Goal: Task Accomplishment & Management: Manage account settings

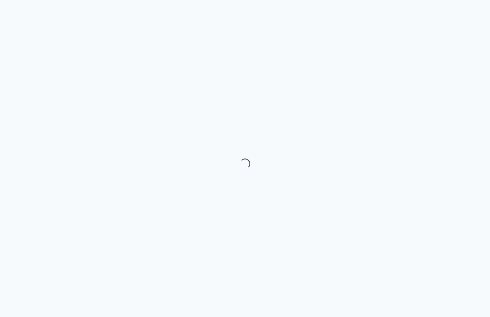
scroll to position [31, 0]
select select "month"
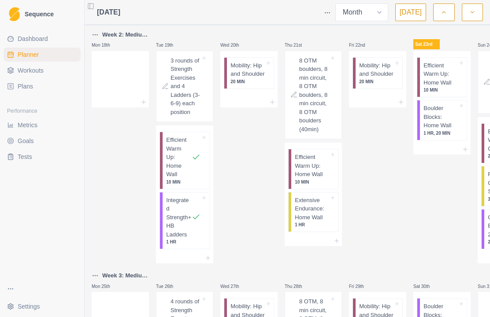
scroll to position [410, 0]
click at [31, 71] on span "Workouts" at bounding box center [31, 70] width 26 height 9
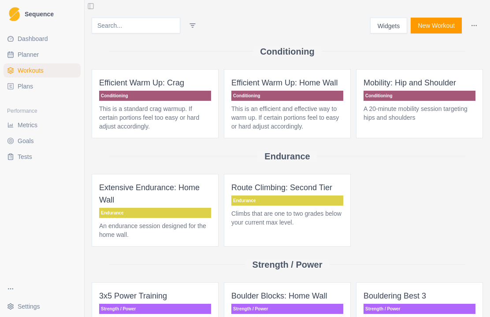
click at [24, 88] on span "Plans" at bounding box center [25, 86] width 15 height 9
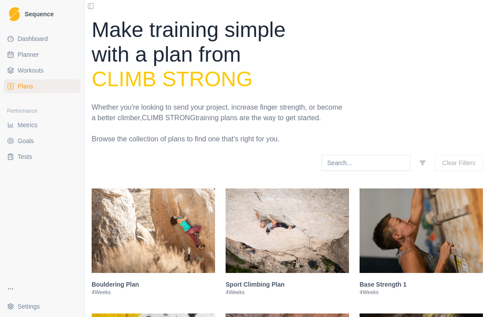
click at [26, 85] on span "Plans" at bounding box center [25, 86] width 15 height 9
click at [19, 89] on span "Plans" at bounding box center [25, 86] width 15 height 9
click at [19, 83] on span "Plans" at bounding box center [25, 86] width 15 height 9
click at [23, 86] on span "Plans" at bounding box center [25, 86] width 15 height 9
click at [17, 69] on link "Workouts" at bounding box center [42, 70] width 77 height 14
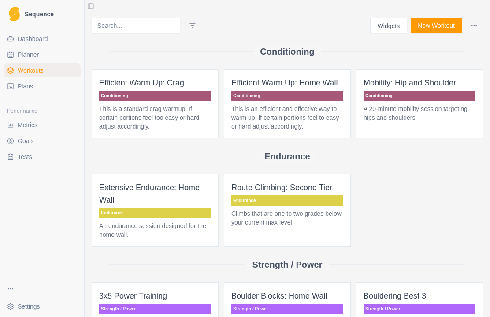
click at [25, 70] on span "Workouts" at bounding box center [31, 70] width 26 height 9
click at [390, 24] on button "Widgets" at bounding box center [388, 26] width 37 height 16
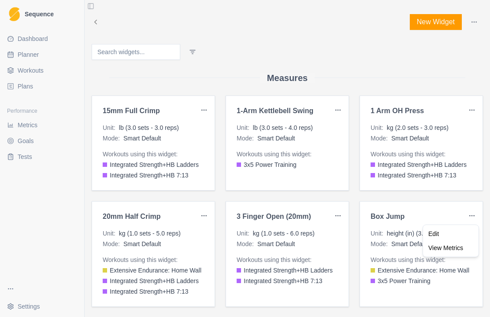
click at [330, 163] on html "Sequence Dashboard Planner Workouts Plans Performance Metrics Goals Tests Setti…" at bounding box center [245, 158] width 490 height 317
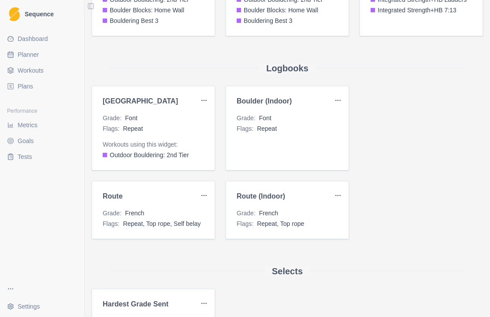
scroll to position [802, 0]
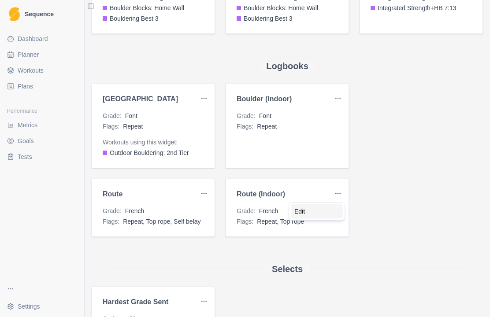
click at [323, 215] on div "Edit" at bounding box center [317, 211] width 52 height 14
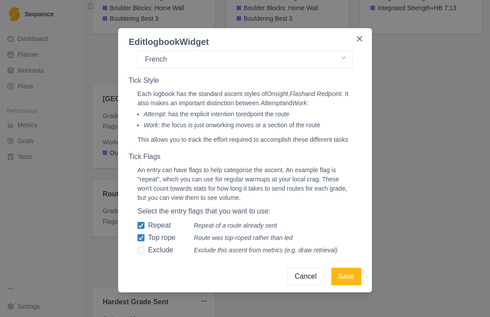
scroll to position [135, 0]
click at [308, 282] on button "Cancel" at bounding box center [305, 277] width 37 height 18
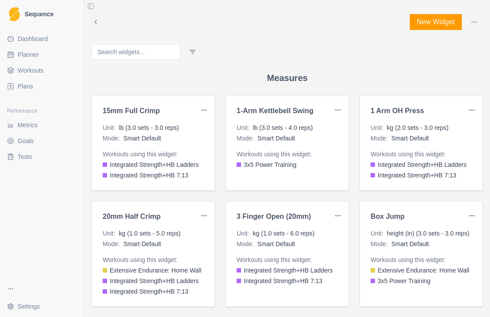
scroll to position [0, 0]
click at [479, 69] on html "Sequence Dashboard Planner Workouts Plans Performance Metrics Goals Tests Setti…" at bounding box center [245, 158] width 490 height 317
click at [429, 74] on div "Measures" at bounding box center [287, 78] width 391 height 36
click at [15, 52] on link "Planner" at bounding box center [42, 55] width 77 height 14
select select "month"
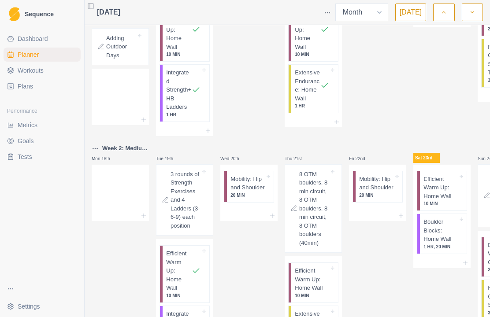
scroll to position [291, 0]
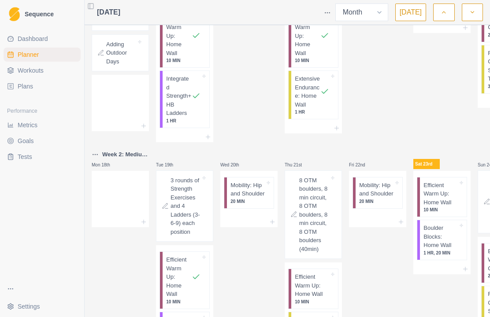
click at [27, 68] on span "Workouts" at bounding box center [31, 70] width 26 height 9
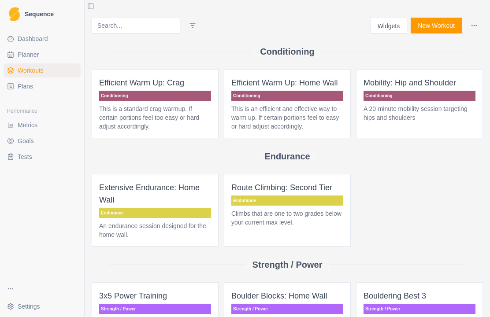
click at [447, 28] on button "New Workout" at bounding box center [436, 26] width 51 height 16
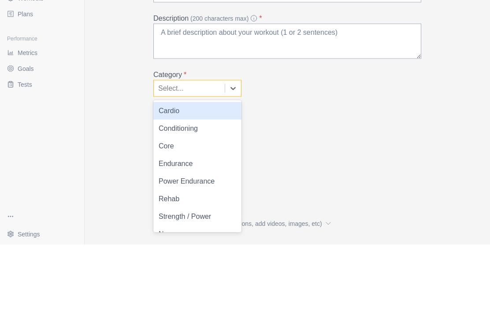
scroll to position [8, 0]
click at [230, 176] on div "Cardio" at bounding box center [197, 185] width 88 height 18
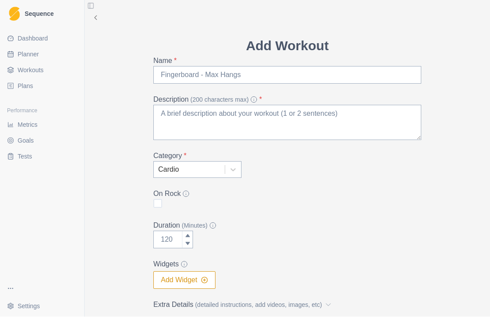
scroll to position [0, 0]
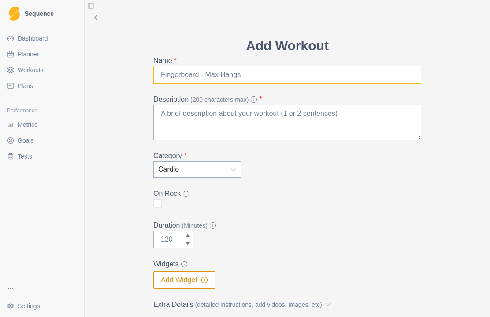
click at [286, 67] on input "Name *" at bounding box center [287, 76] width 268 height 18
type input "Hill Walk"
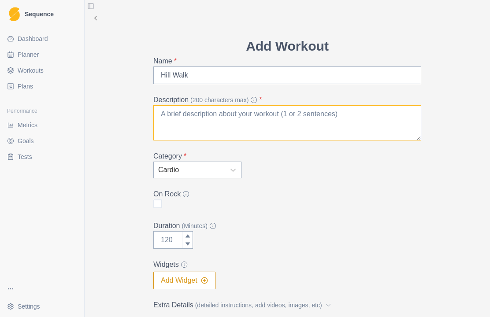
click at [385, 105] on textarea "Description (200 characters max) *" at bounding box center [287, 122] width 268 height 35
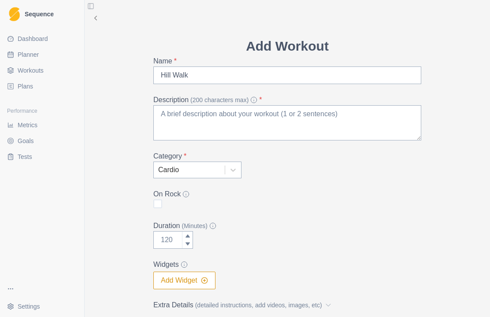
click at [192, 232] on div at bounding box center [187, 236] width 11 height 9
click at [192, 240] on div at bounding box center [187, 244] width 11 height 9
click at [173, 231] on input "Duration (Minutes)" at bounding box center [173, 240] width 40 height 18
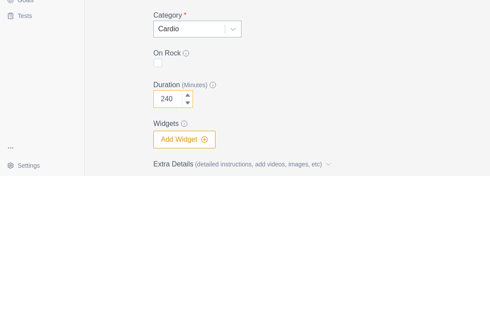
type input "240"
click at [398, 272] on div "Add Widget" at bounding box center [287, 281] width 268 height 18
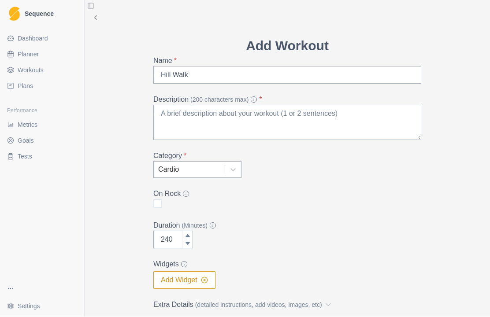
click at [202, 277] on icon "button" at bounding box center [204, 280] width 7 height 7
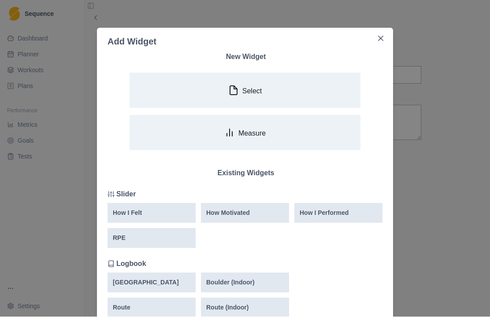
click at [316, 140] on button "Measure" at bounding box center [245, 132] width 231 height 35
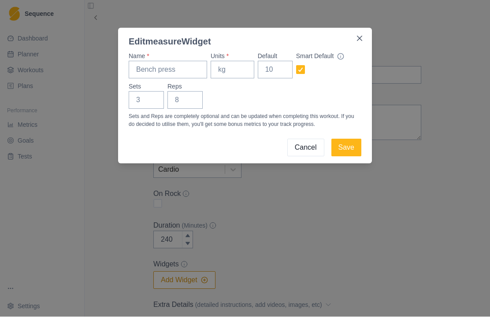
click at [360, 43] on button "Close" at bounding box center [360, 39] width 14 height 14
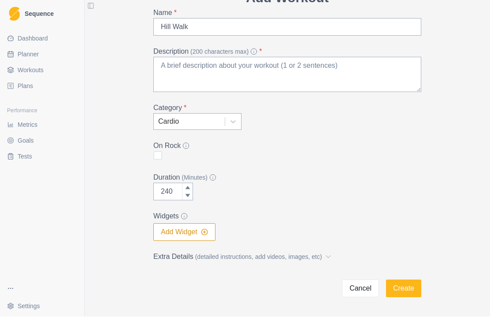
scroll to position [48, 0]
click at [416, 281] on button "Create" at bounding box center [403, 290] width 35 height 18
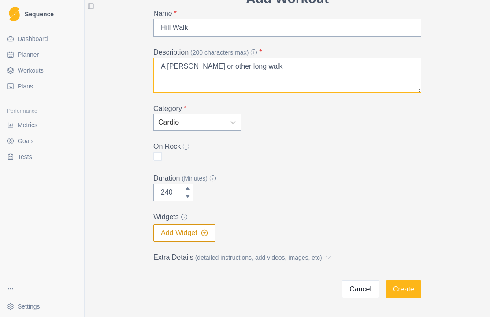
type textarea "A [PERSON_NAME] or other long walk"
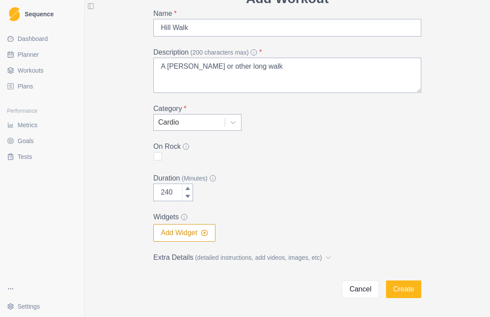
click at [407, 281] on button "Create" at bounding box center [403, 290] width 35 height 18
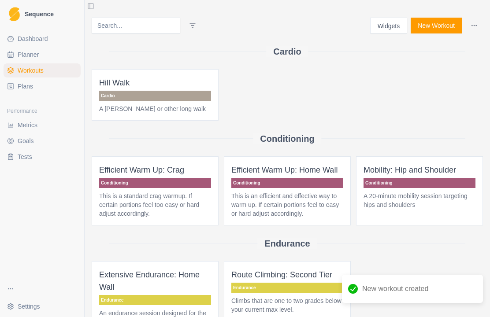
click at [21, 86] on span "Plans" at bounding box center [25, 86] width 15 height 9
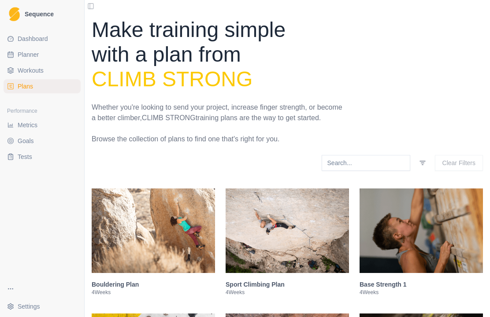
click at [27, 79] on link "Plans" at bounding box center [42, 86] width 77 height 14
click at [21, 82] on span "Plans" at bounding box center [25, 86] width 15 height 9
click at [22, 61] on link "Planner" at bounding box center [42, 55] width 77 height 14
select select "month"
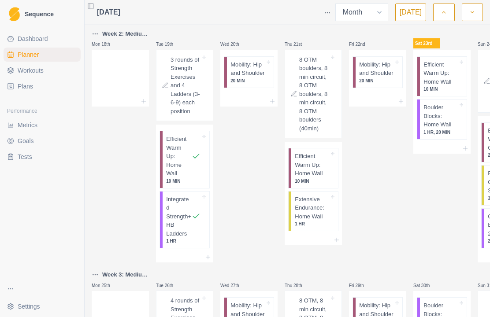
scroll to position [412, 0]
click at [272, 104] on icon at bounding box center [272, 100] width 7 height 7
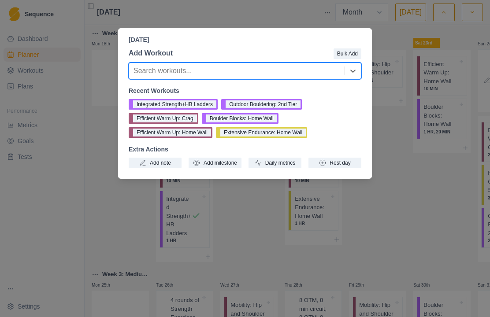
scroll to position [30, 0]
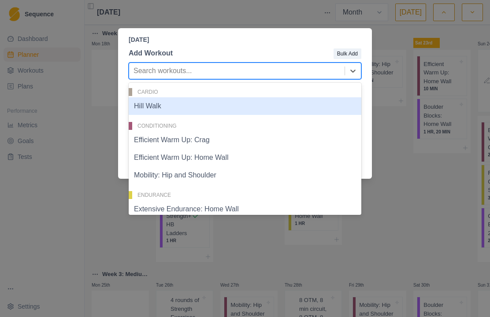
click at [306, 108] on div "Hill Walk" at bounding box center [245, 106] width 233 height 18
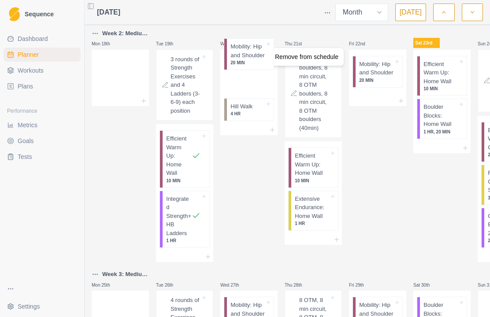
scroll to position [23, 0]
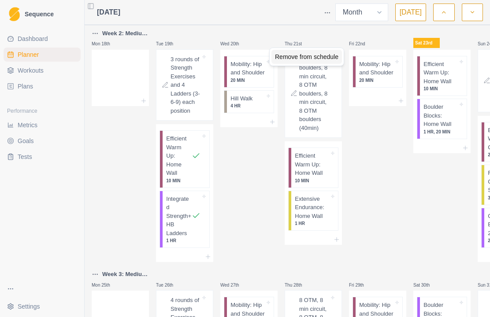
click at [303, 60] on div "Remove from schedule" at bounding box center [306, 57] width 71 height 14
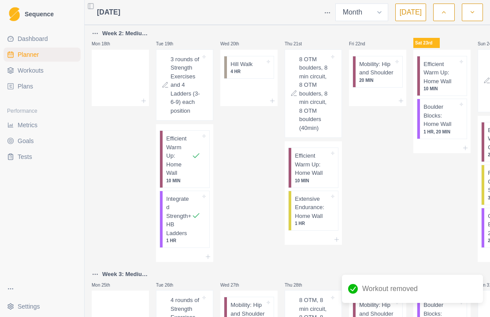
click at [250, 68] on p "4 HR" at bounding box center [247, 71] width 34 height 7
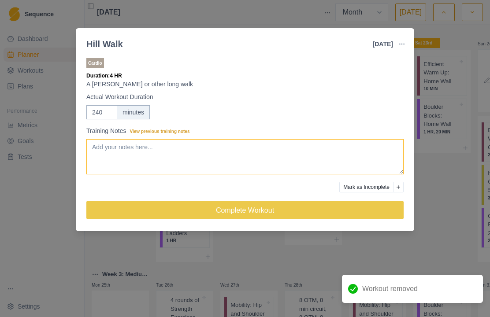
click at [238, 151] on textarea "Training Notes View previous training notes" at bounding box center [244, 156] width 317 height 35
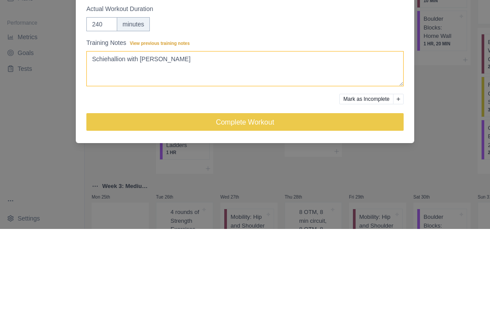
type textarea "Schiehallion with [PERSON_NAME]"
click at [313, 201] on button "Complete Workout" at bounding box center [244, 210] width 317 height 18
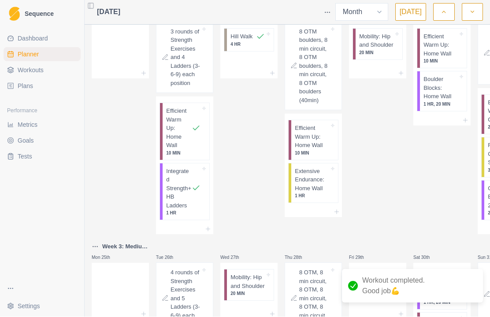
scroll to position [438, 0]
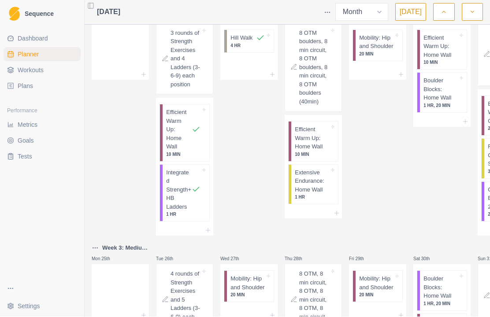
click at [334, 210] on icon at bounding box center [336, 213] width 7 height 7
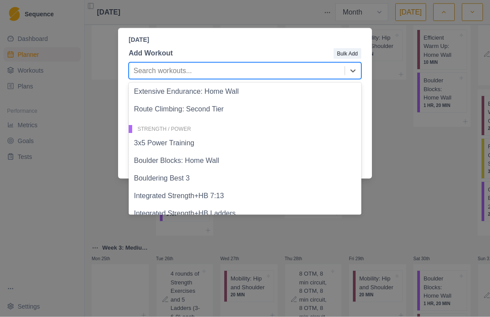
scroll to position [129, 0]
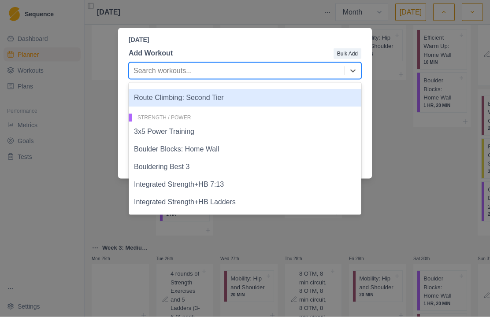
click at [236, 102] on div "Route Climbing: Second Tier" at bounding box center [245, 98] width 233 height 18
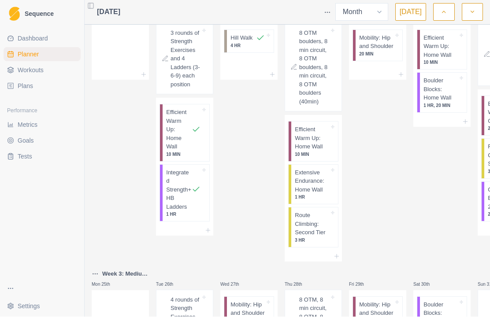
click at [334, 170] on div "Extensive Endurance: Home Wall 1 HR" at bounding box center [314, 185] width 47 height 40
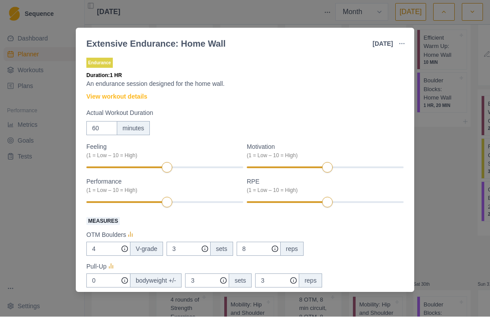
click at [439, 181] on div "Extensive Endurance: Home Wall [DATE] Link To Goal View Workout Metrics Edit Or…" at bounding box center [245, 158] width 490 height 317
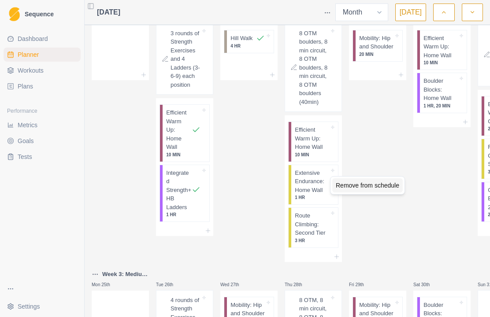
click at [387, 188] on div "Remove from schedule" at bounding box center [367, 185] width 71 height 14
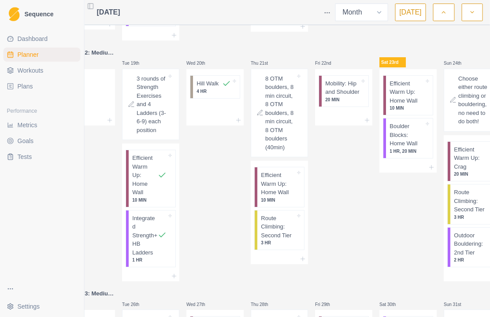
scroll to position [30, 34]
click at [286, 187] on p "Efficient Warm Up: Home Wall" at bounding box center [278, 184] width 34 height 26
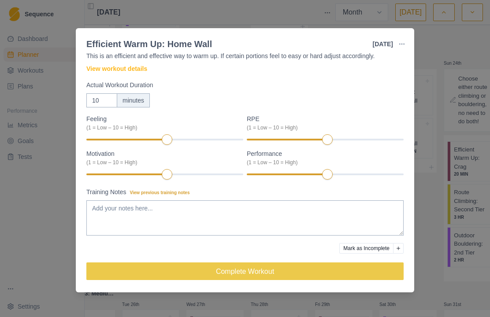
scroll to position [29, 0]
click at [256, 274] on button "Complete Workout" at bounding box center [244, 272] width 317 height 18
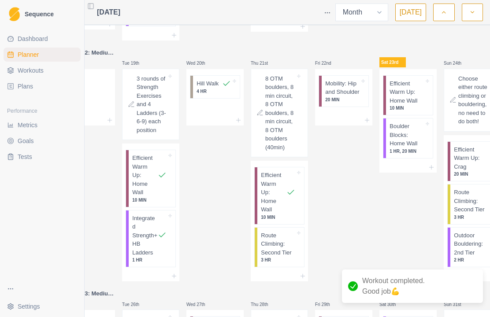
click at [282, 238] on p "Route Climbing: Second Tier" at bounding box center [278, 244] width 34 height 26
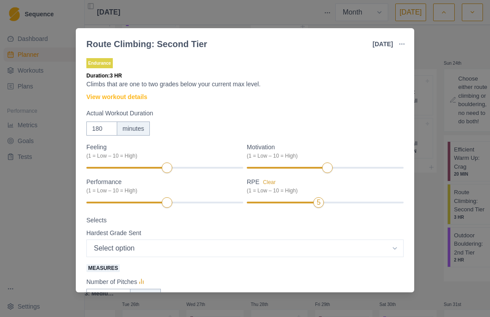
click at [353, 201] on div "5" at bounding box center [325, 203] width 157 height 6
click at [351, 200] on div "7" at bounding box center [353, 202] width 11 height 11
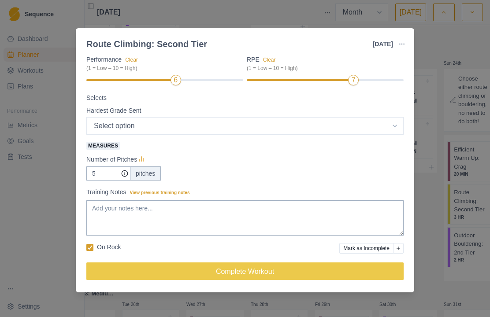
scroll to position [123, 0]
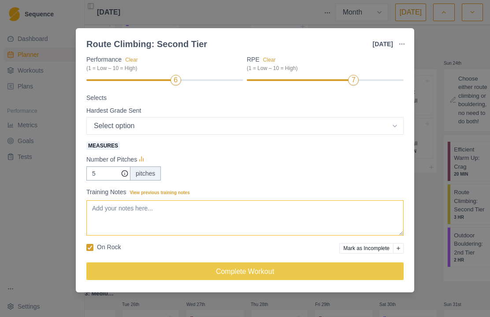
click at [290, 212] on textarea "Training Notes View previous training notes" at bounding box center [244, 218] width 317 height 35
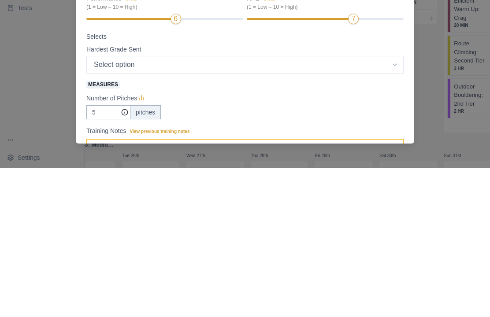
scroll to position [31, 0]
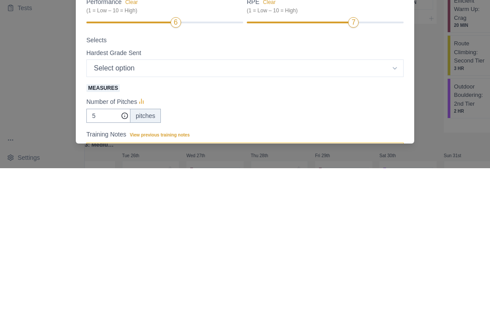
type textarea "Indoor GCC"
click at [394, 208] on select "Select option 5.4 5.5 5.6 5.7 5.8 5.9 5.10a 5.10b 5.10c 5.10d 5.11a 5.11b 5.11c…" at bounding box center [244, 217] width 317 height 18
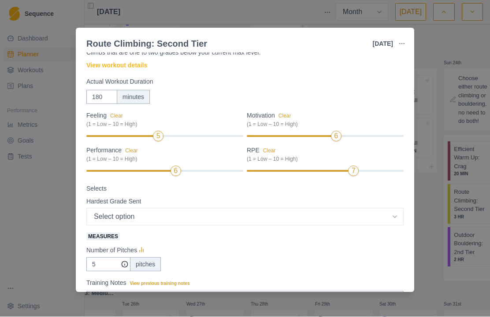
select select "14"
click at [141, 67] on link "View workout details" at bounding box center [116, 65] width 61 height 9
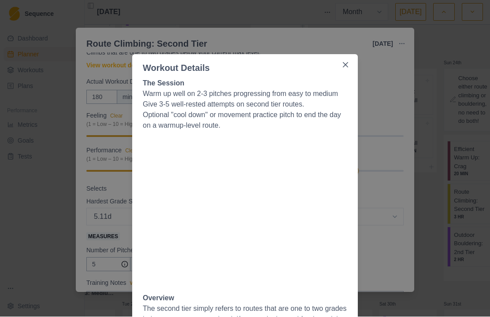
click at [348, 59] on button "Close" at bounding box center [345, 65] width 14 height 14
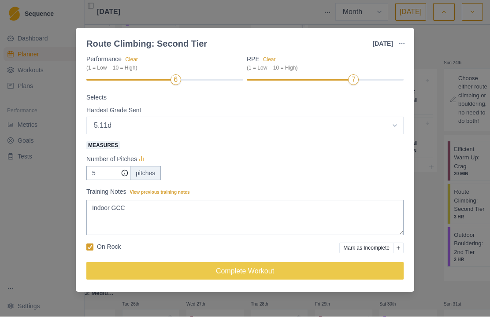
scroll to position [123, 0]
click at [115, 173] on input "5" at bounding box center [108, 174] width 44 height 14
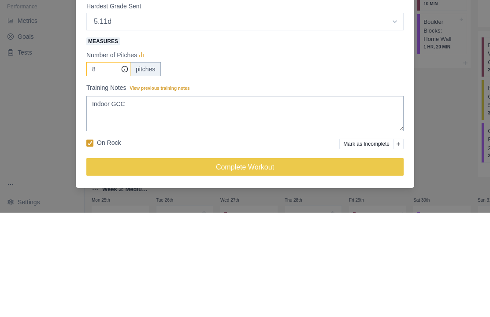
type input "8"
click at [359, 167] on div "8 pitches" at bounding box center [244, 174] width 317 height 14
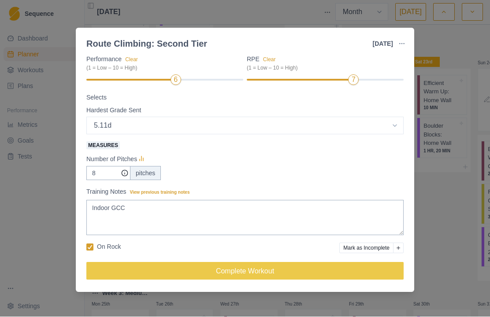
click at [96, 245] on label "On Rock" at bounding box center [103, 247] width 34 height 9
click at [86, 247] on input "On Rock" at bounding box center [86, 247] width 0 height 0
click at [402, 48] on button "button" at bounding box center [402, 44] width 18 height 18
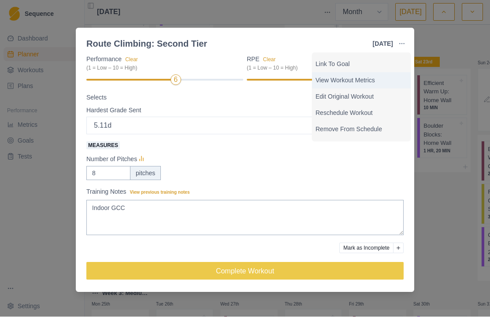
click at [374, 85] on p "View Workout Metrics" at bounding box center [362, 80] width 92 height 9
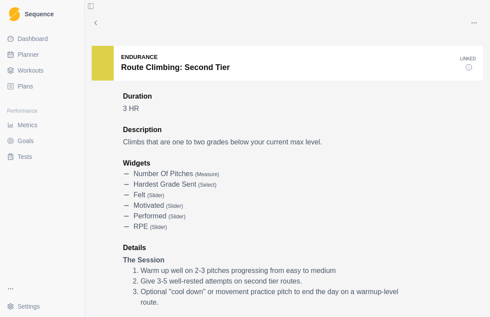
click at [468, 68] on icon at bounding box center [468, 67] width 7 height 7
select select "month"
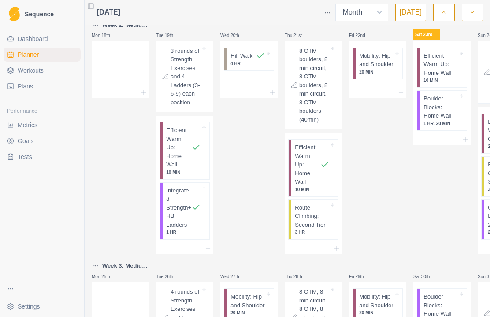
scroll to position [459, 0]
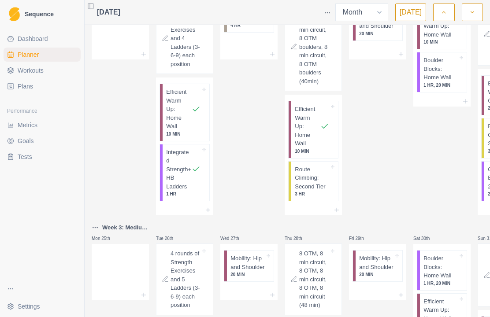
click at [317, 191] on p "Route Climbing: Second Tier" at bounding box center [312, 178] width 34 height 26
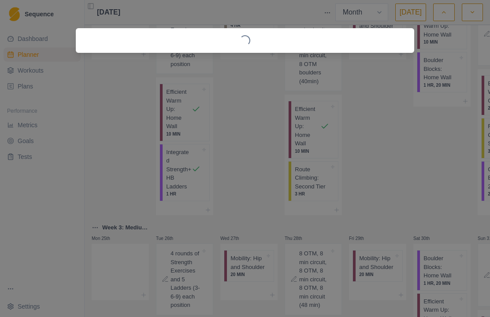
select select "14"
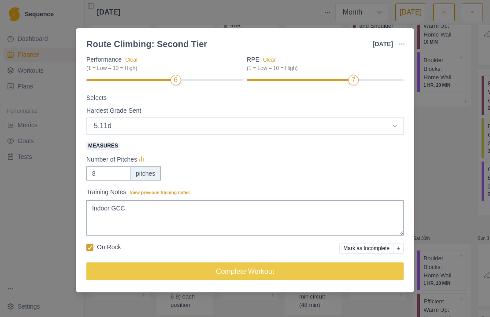
scroll to position [123, 0]
click at [96, 275] on button "Complete Workout" at bounding box center [244, 272] width 317 height 18
click at [90, 279] on button "Complete Workout" at bounding box center [244, 272] width 317 height 18
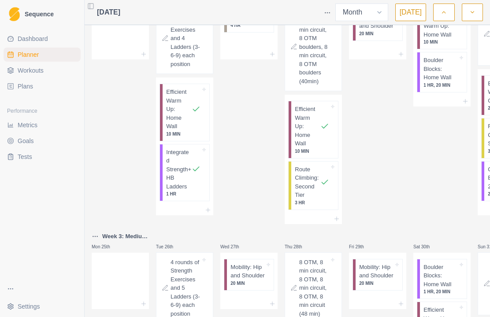
click at [317, 200] on p "Route Climbing: Second Tier" at bounding box center [308, 182] width 26 height 34
select select "14"
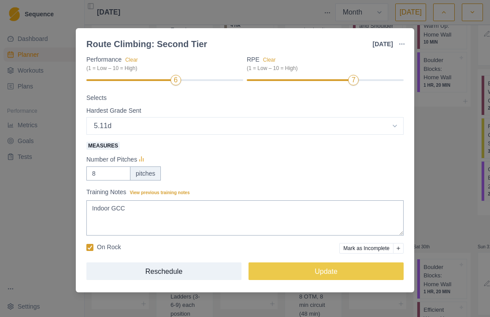
click at [90, 278] on button "Reschedule" at bounding box center [163, 272] width 155 height 18
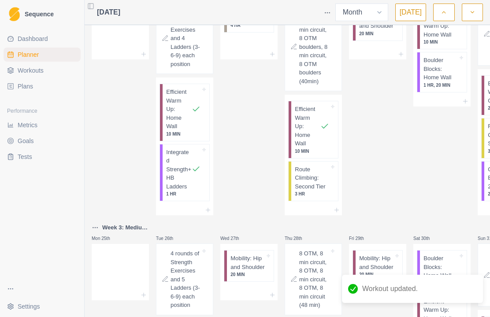
click at [315, 191] on p "Route Climbing: Second Tier" at bounding box center [312, 178] width 34 height 26
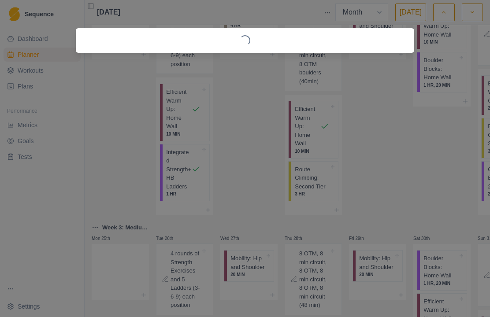
select select "14"
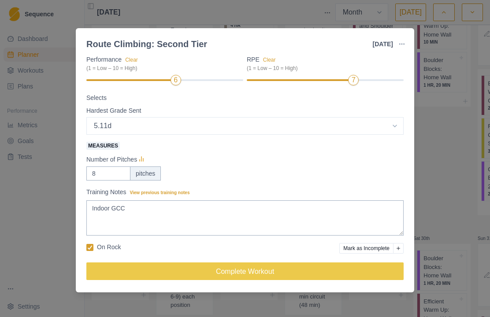
click at [97, 275] on button "Complete Workout" at bounding box center [244, 272] width 317 height 18
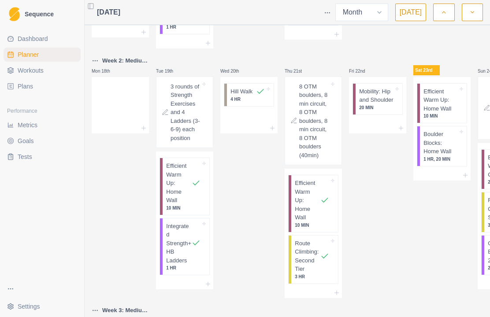
scroll to position [384, 0]
click at [316, 156] on p "8 OTM boulders, 8 min circuit, 8 OTM boulders, 8 min circuit, 8 OTM boulders (4…" at bounding box center [314, 122] width 30 height 78
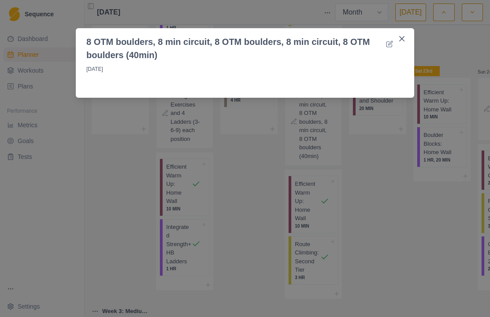
click at [389, 75] on p "[DATE]" at bounding box center [244, 70] width 317 height 11
click at [390, 76] on p "[DATE]" at bounding box center [244, 70] width 317 height 11
click at [391, 74] on p "[DATE]" at bounding box center [244, 70] width 317 height 11
click at [395, 75] on p "[DATE]" at bounding box center [244, 70] width 317 height 11
click at [412, 67] on div "[DATE]" at bounding box center [245, 78] width 338 height 33
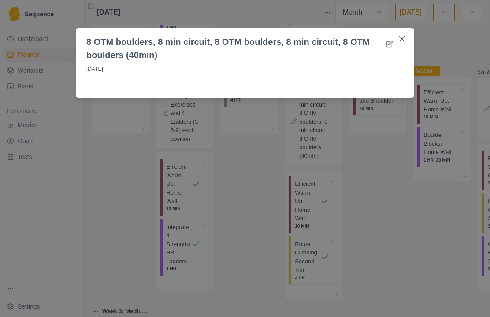
click at [404, 69] on div "[DATE]" at bounding box center [245, 78] width 338 height 33
click at [412, 67] on div "[DATE]" at bounding box center [245, 78] width 338 height 33
click at [411, 67] on div "[DATE]" at bounding box center [245, 78] width 338 height 33
click at [403, 74] on p "[DATE]" at bounding box center [244, 70] width 317 height 11
click at [402, 74] on p "[DATE]" at bounding box center [244, 70] width 317 height 11
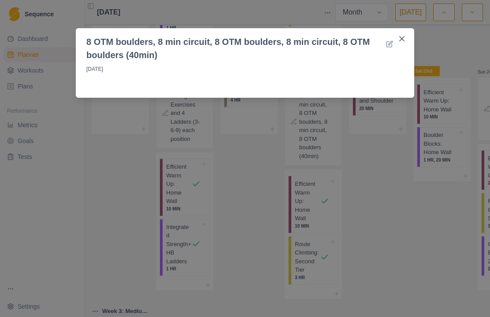
click at [410, 69] on div "[DATE]" at bounding box center [245, 78] width 338 height 33
click at [410, 68] on div "[DATE]" at bounding box center [245, 78] width 338 height 33
click at [410, 71] on div "[DATE]" at bounding box center [245, 78] width 338 height 33
click at [420, 76] on div "8 OTM boulders, 8 min circuit, 8 OTM boulders, 8 min circuit, 8 OTM boulders (4…" at bounding box center [245, 158] width 490 height 317
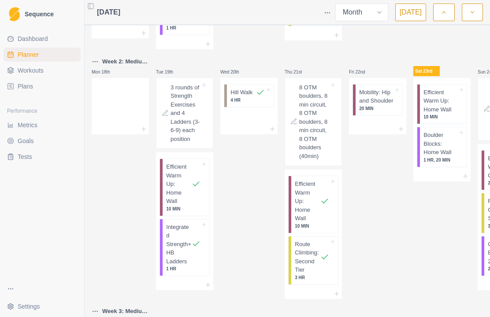
click at [192, 130] on p "3 rounds of Strength Exercises and 4 Ladders (3-6-9) each position" at bounding box center [186, 113] width 30 height 60
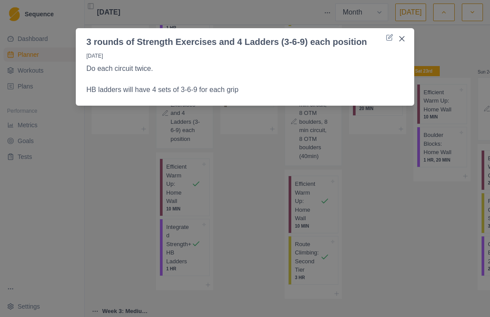
click at [386, 66] on p "Do each circuit twice." at bounding box center [244, 68] width 317 height 11
click at [386, 65] on p "Do each circuit twice." at bounding box center [244, 68] width 317 height 11
click at [390, 64] on p "Do each circuit twice." at bounding box center [244, 68] width 317 height 11
click at [390, 66] on p "Do each circuit twice." at bounding box center [244, 68] width 317 height 11
click at [406, 66] on div "[DATE] Do each circuit twice. HB ladders will have 4 sets of 3-6-9 for each grip" at bounding box center [245, 75] width 338 height 54
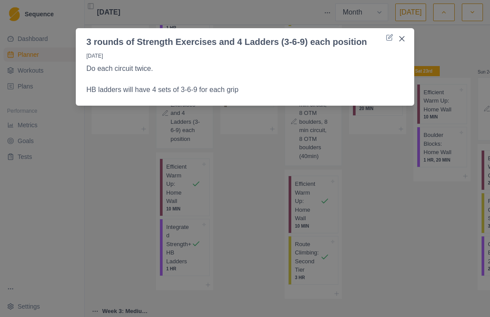
click at [406, 70] on div "[DATE] Do each circuit twice. HB ladders will have 4 sets of 3-6-9 for each grip" at bounding box center [245, 75] width 338 height 54
click at [408, 67] on div "[DATE] Do each circuit twice. HB ladders will have 4 sets of 3-6-9 for each grip" at bounding box center [245, 75] width 338 height 54
click at [406, 70] on div "[DATE] Do each circuit twice. HB ladders will have 4 sets of 3-6-9 for each grip" at bounding box center [245, 75] width 338 height 54
click at [404, 74] on div "[DATE] Do each circuit twice. HB ladders will have 4 sets of 3-6-9 for each grip" at bounding box center [245, 75] width 338 height 54
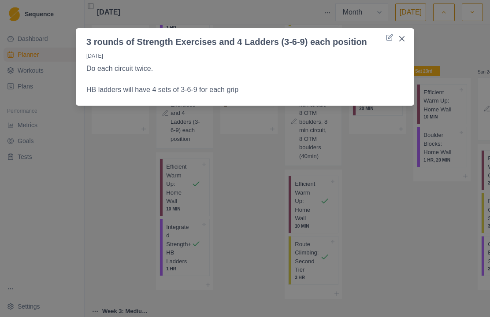
click at [409, 71] on div "[DATE] Do each circuit twice. HB ladders will have 4 sets of 3-6-9 for each grip" at bounding box center [245, 75] width 338 height 54
click at [417, 210] on div "3 rounds of Strength Exercises and 4 Ladders (3-6-9) each position [DATE] Do ea…" at bounding box center [245, 158] width 490 height 317
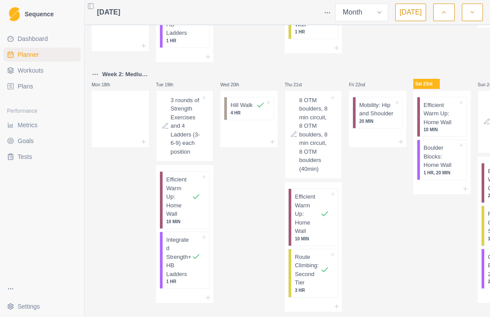
scroll to position [374, 0]
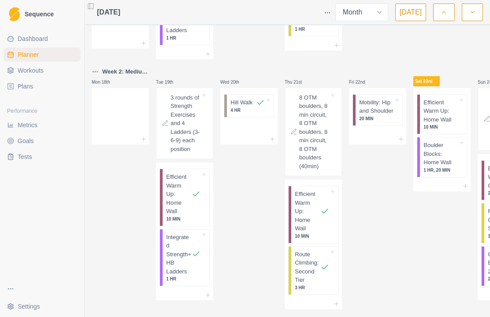
click at [400, 143] on icon at bounding box center [401, 139] width 7 height 7
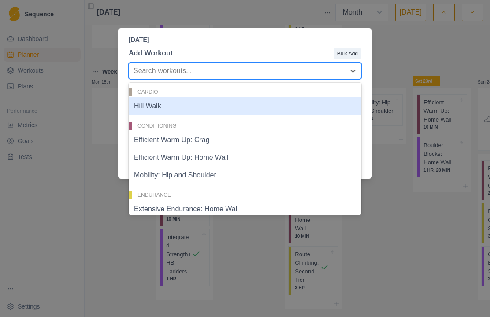
scroll to position [30, 0]
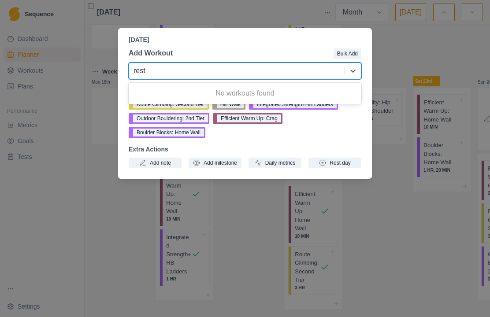
type input "rest"
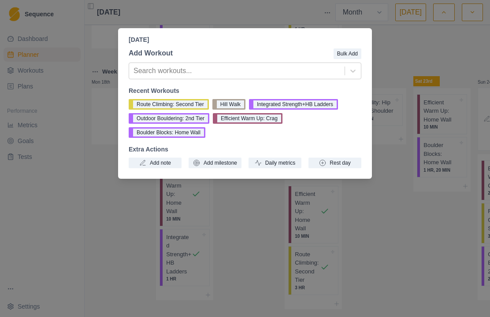
click at [358, 119] on div "Route Climbing: [GEOGRAPHIC_DATA] Walk Integrated Strength+HB Ladders Outdoor B…" at bounding box center [245, 118] width 233 height 39
click at [333, 161] on button "Rest day" at bounding box center [334, 163] width 53 height 11
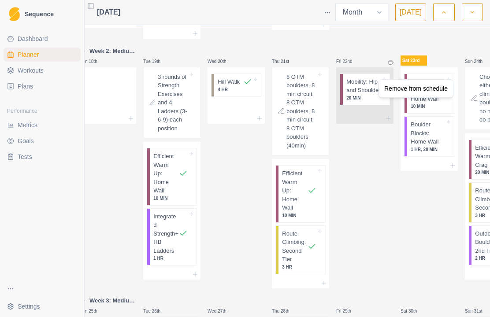
scroll to position [394, 0]
click at [422, 91] on div "Remove from schedule" at bounding box center [416, 89] width 71 height 14
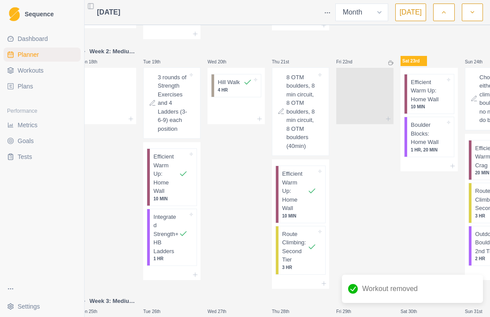
click at [391, 66] on icon at bounding box center [390, 62] width 5 height 5
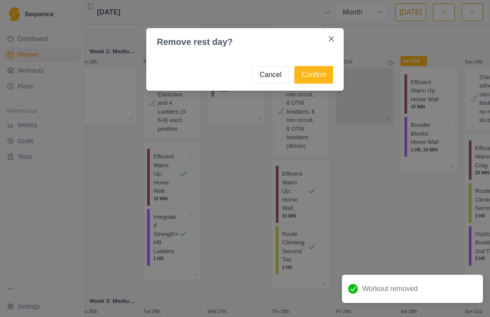
click at [266, 76] on button "Cancel" at bounding box center [270, 75] width 37 height 18
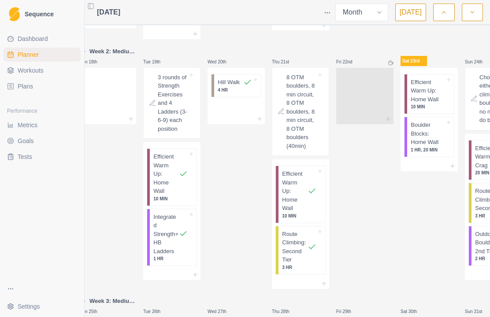
click at [398, 191] on div "Mon 28th Tue 29th Wed 30th Thu 31st Fri 1st Sat 2nd Sun 3rd Mon 4th Tue 5th Wed…" at bounding box center [300, 83] width 443 height 896
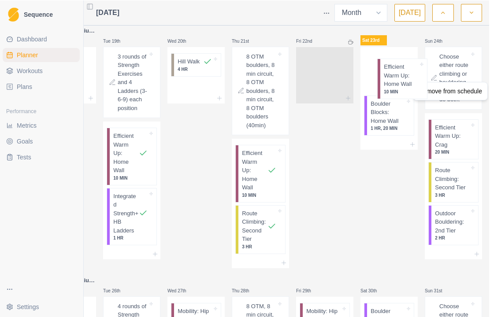
scroll to position [415, 0]
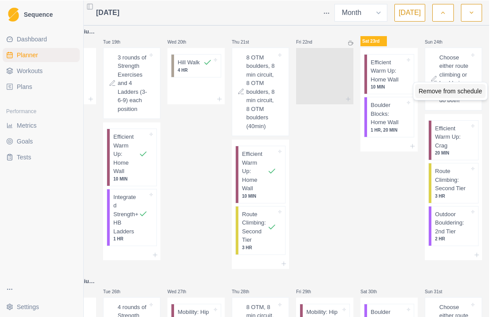
click at [446, 94] on div "Remove from schedule" at bounding box center [451, 91] width 71 height 14
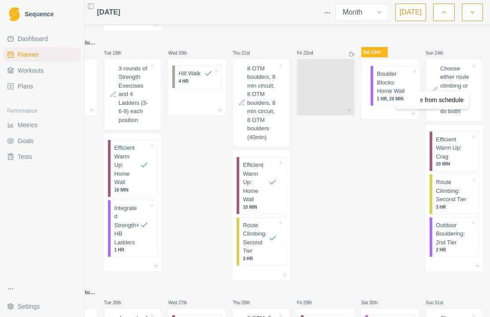
scroll to position [401, 0]
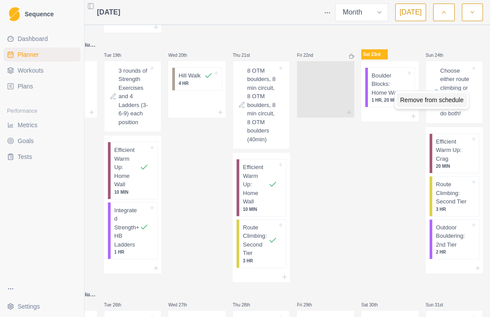
click at [418, 105] on div "Remove from schedule" at bounding box center [432, 100] width 71 height 14
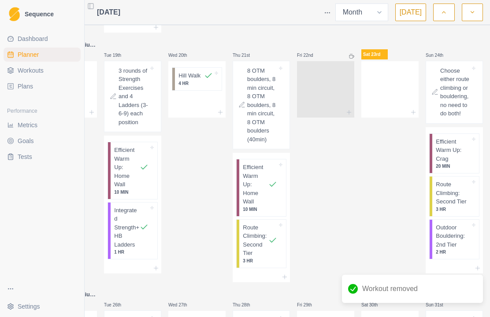
click at [413, 114] on line at bounding box center [413, 112] width 0 height 4
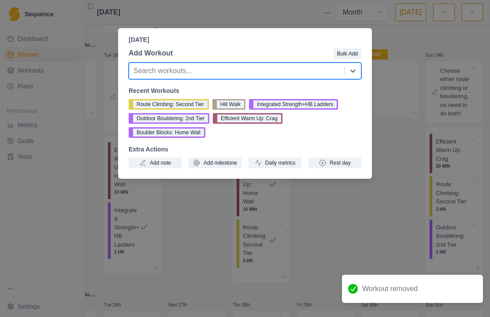
click at [177, 101] on button "Route Climbing: Second Tier" at bounding box center [169, 104] width 80 height 11
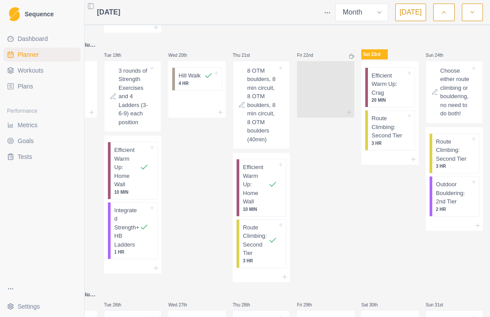
click at [40, 72] on span "Workouts" at bounding box center [31, 70] width 26 height 9
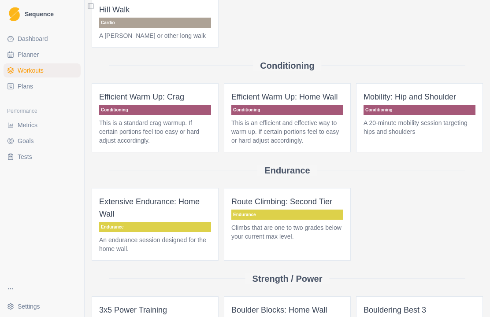
scroll to position [73, 0]
click at [312, 238] on p "Climbs that are one to two grades below your current max level." at bounding box center [287, 232] width 112 height 18
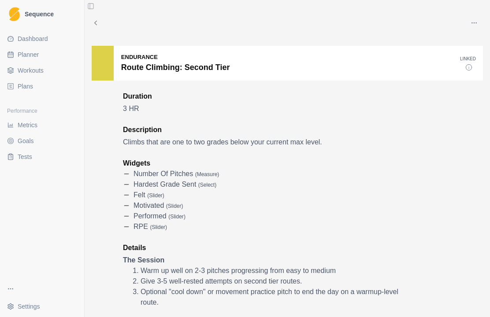
click at [475, 25] on icon "button" at bounding box center [474, 22] width 7 height 7
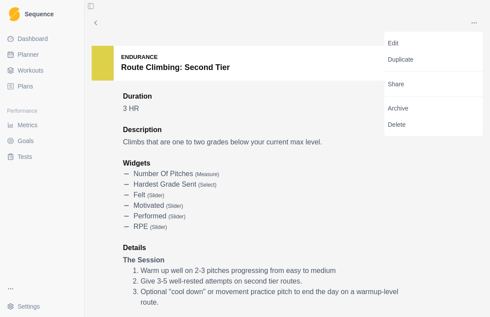
click at [402, 39] on p "Edit" at bounding box center [434, 43] width 92 height 9
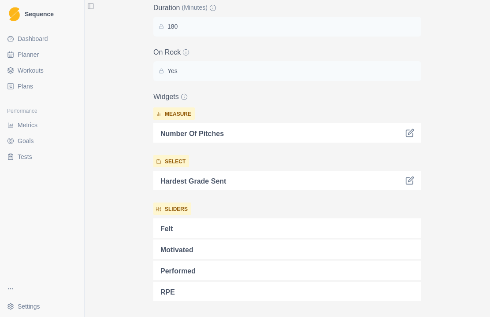
scroll to position [270, 0]
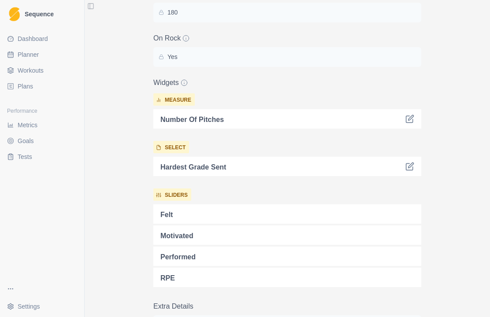
click at [412, 167] on icon at bounding box center [409, 166] width 9 height 9
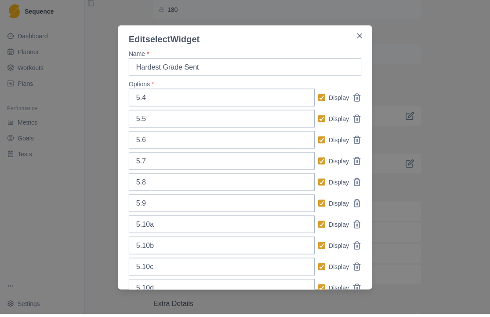
scroll to position [0, 0]
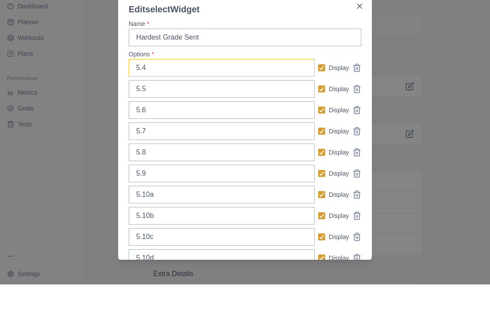
click at [253, 92] on input "5.4" at bounding box center [222, 101] width 186 height 18
click at [450, 104] on div "Edit select Widget Name * Hardest Grade Sent Options * 5.4 Display 5.5 Display …" at bounding box center [245, 158] width 490 height 317
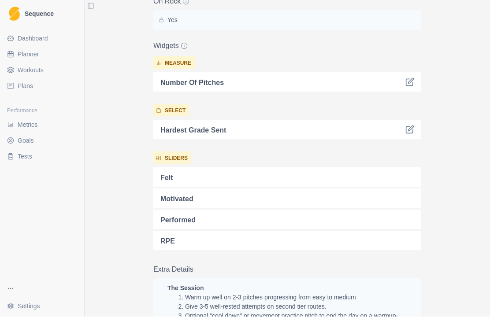
scroll to position [307, 0]
click at [407, 78] on icon at bounding box center [409, 82] width 9 height 9
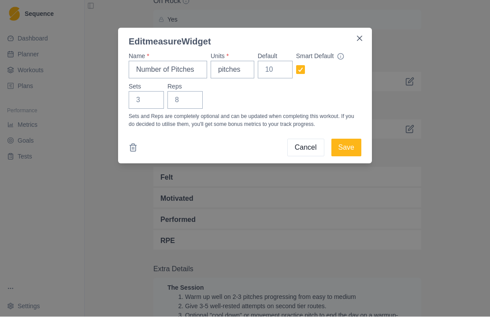
click at [307, 148] on button "Cancel" at bounding box center [305, 148] width 37 height 18
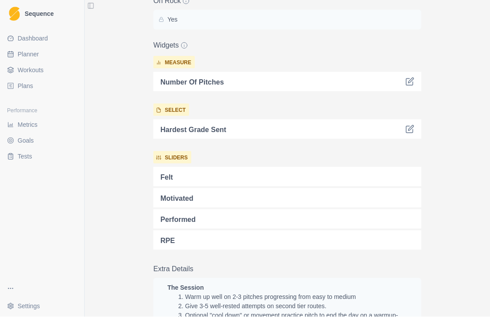
click at [410, 125] on icon at bounding box center [409, 129] width 9 height 9
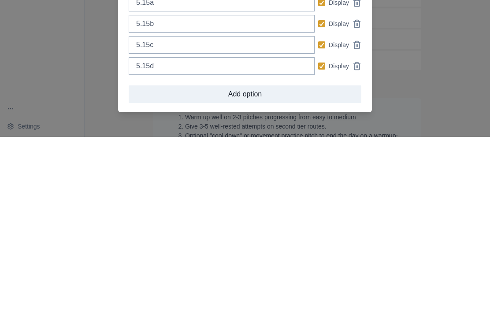
scroll to position [464, 0]
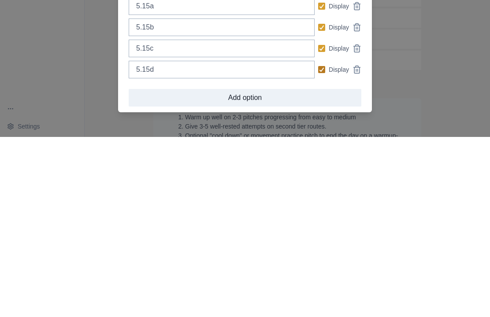
click at [323, 246] on span at bounding box center [321, 249] width 7 height 7
click at [318, 250] on input "Display" at bounding box center [318, 250] width 0 height 0
checkbox input "false"
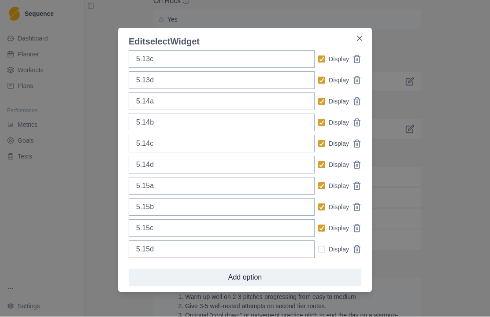
click at [325, 229] on label "Display" at bounding box center [333, 228] width 31 height 9
click at [318, 229] on input "Display" at bounding box center [318, 229] width 0 height 0
checkbox input "false"
click at [323, 208] on icon at bounding box center [321, 207] width 5 height 4
click at [318, 208] on input "Display" at bounding box center [318, 208] width 0 height 0
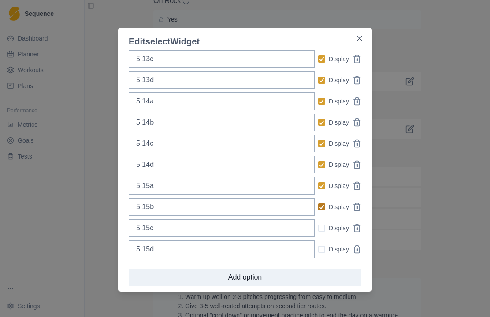
checkbox input "false"
click at [329, 187] on p "Display" at bounding box center [339, 186] width 20 height 9
click at [318, 187] on input "Display" at bounding box center [318, 186] width 0 height 0
checkbox input "false"
click at [323, 167] on span at bounding box center [321, 165] width 7 height 7
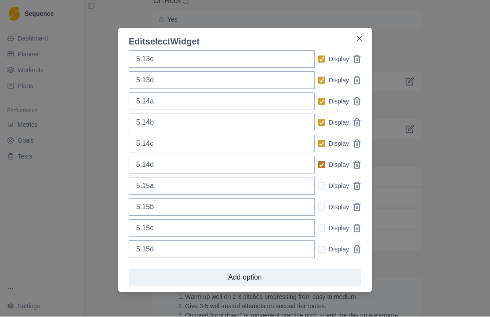
click at [318, 166] on input "Display" at bounding box center [318, 165] width 0 height 0
checkbox input "false"
click at [320, 146] on div at bounding box center [321, 143] width 5 height 5
click at [318, 145] on input "Display" at bounding box center [318, 144] width 0 height 0
checkbox input "false"
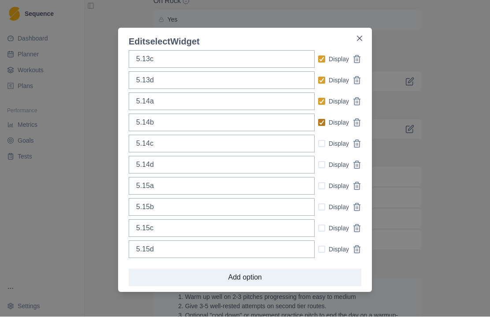
click at [320, 123] on polyline at bounding box center [322, 123] width 4 height 4
click at [318, 123] on input "Display" at bounding box center [318, 123] width 0 height 0
checkbox input "false"
click at [322, 99] on div at bounding box center [321, 101] width 5 height 5
click at [318, 102] on input "Display" at bounding box center [318, 102] width 0 height 0
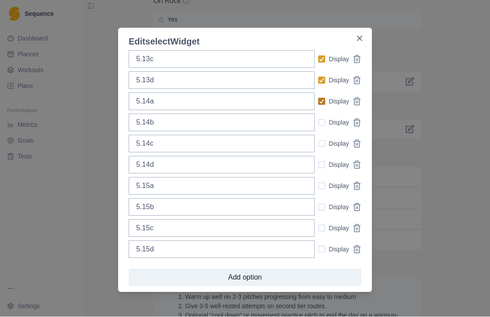
checkbox input "false"
click at [319, 78] on icon at bounding box center [321, 80] width 5 height 4
click at [318, 81] on input "Display" at bounding box center [318, 81] width 0 height 0
checkbox input "false"
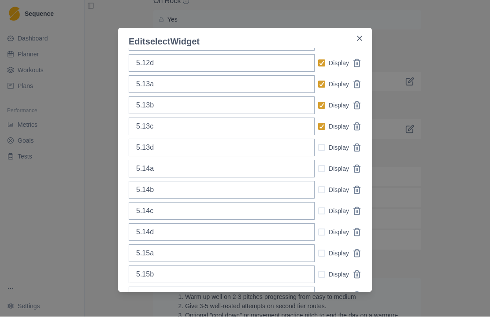
scroll to position [391, 0]
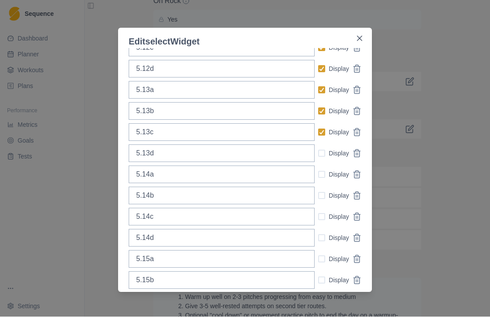
click at [320, 130] on icon at bounding box center [321, 132] width 5 height 4
click at [318, 133] on input "Display" at bounding box center [318, 133] width 0 height 0
checkbox input "false"
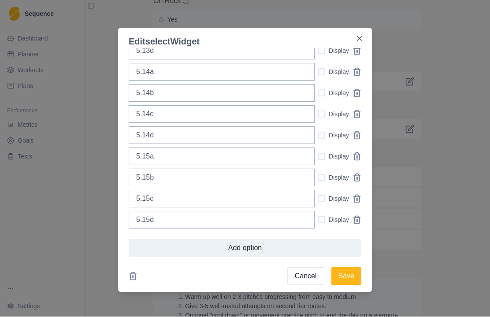
scroll to position [494, 0]
click at [352, 280] on button "Save" at bounding box center [346, 277] width 30 height 18
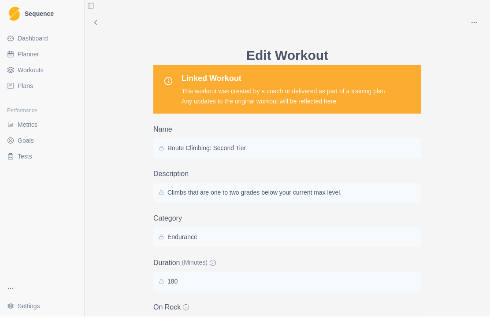
scroll to position [0, 0]
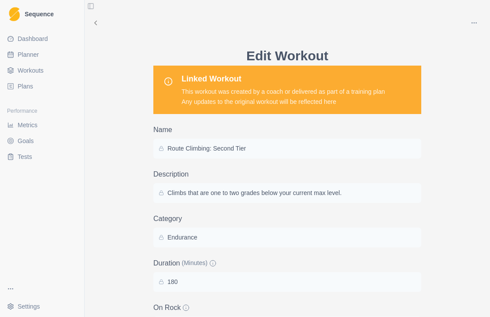
click at [97, 23] on icon at bounding box center [96, 23] width 8 height 8
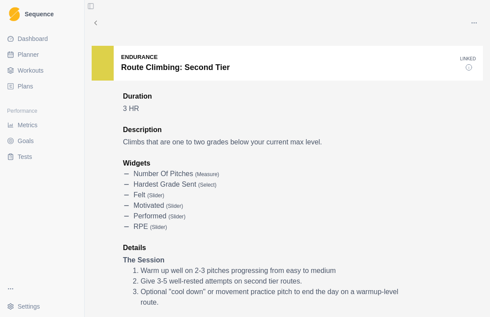
click at [93, 23] on icon at bounding box center [96, 23] width 8 height 8
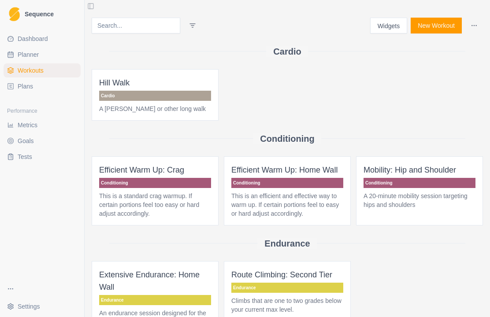
click at [33, 55] on span "Planner" at bounding box center [28, 54] width 21 height 9
select select "month"
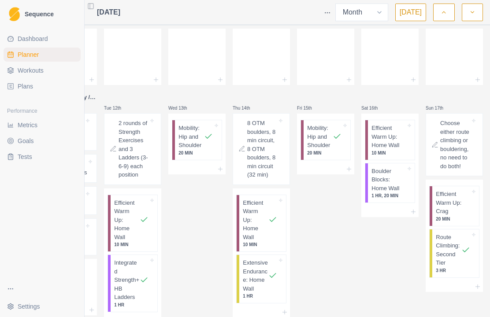
scroll to position [122, 0]
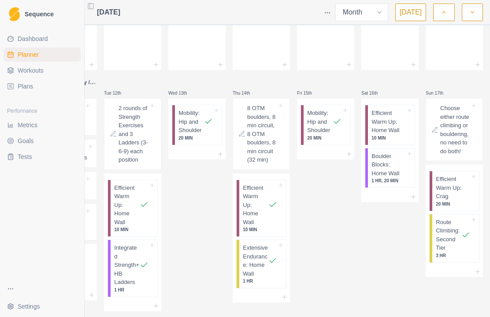
click at [453, 198] on p "Efficient Warm Up: Crag" at bounding box center [453, 188] width 34 height 26
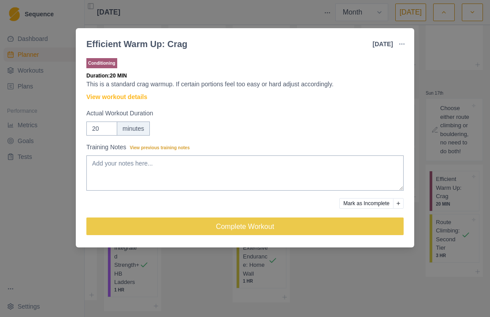
click at [134, 94] on link "View workout details" at bounding box center [116, 97] width 61 height 9
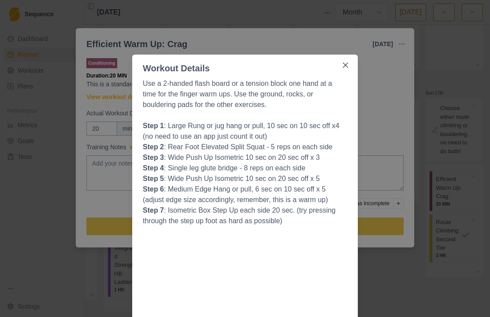
click at [347, 64] on icon "Close" at bounding box center [345, 65] width 5 height 5
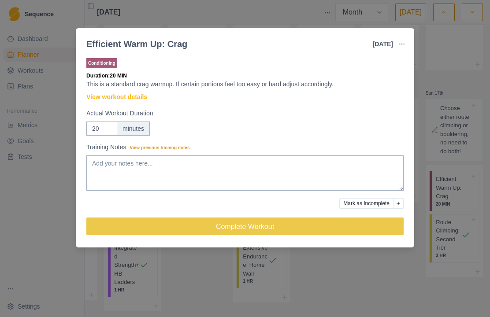
click at [426, 93] on div "Efficient Warm Up: Crag [DATE] Link To Goal View Workout Metrics Edit Original …" at bounding box center [245, 158] width 490 height 317
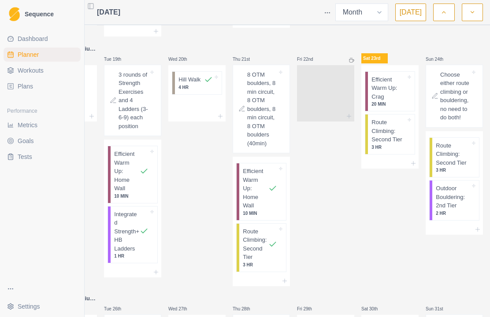
scroll to position [398, 0]
click at [367, 205] on html "Sequence Dashboard Planner Workouts Plans Performance Metrics Goals Tests Setti…" at bounding box center [193, 158] width 490 height 317
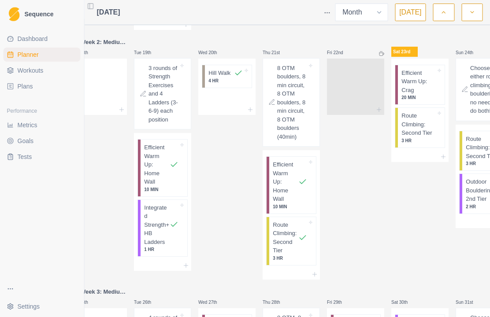
scroll to position [0, 52]
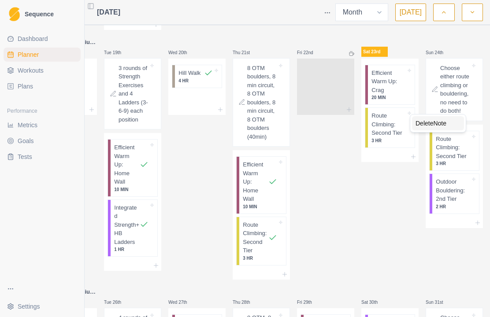
click at [450, 126] on div "Delete Note" at bounding box center [438, 123] width 52 height 14
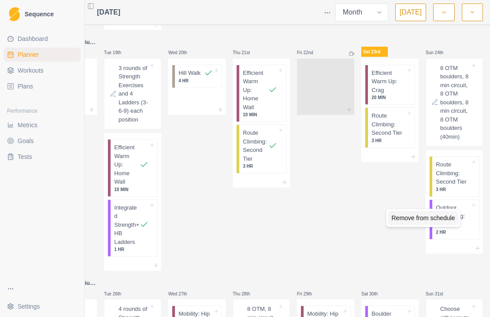
click at [450, 222] on div "Remove from schedule" at bounding box center [423, 218] width 71 height 14
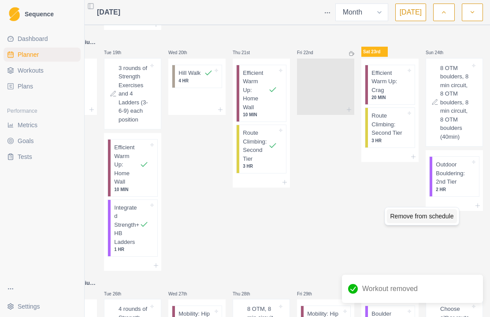
click at [442, 218] on div "Remove from schedule" at bounding box center [422, 216] width 71 height 14
click at [479, 201] on line at bounding box center [478, 201] width 4 height 0
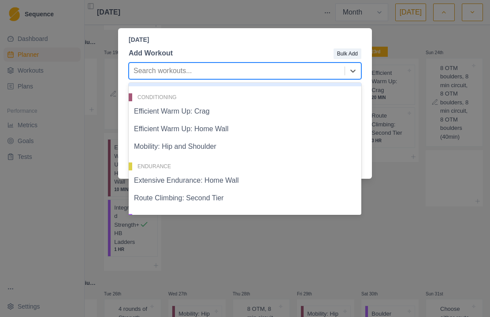
scroll to position [49, 0]
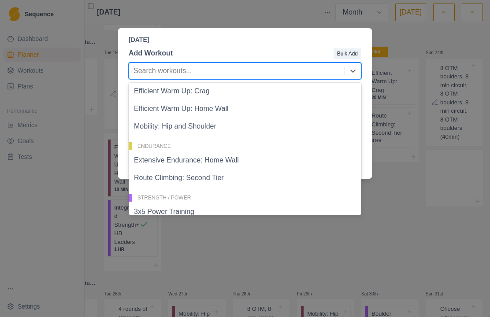
click at [217, 110] on div "Efficient Warm Up: Home Wall" at bounding box center [245, 109] width 233 height 18
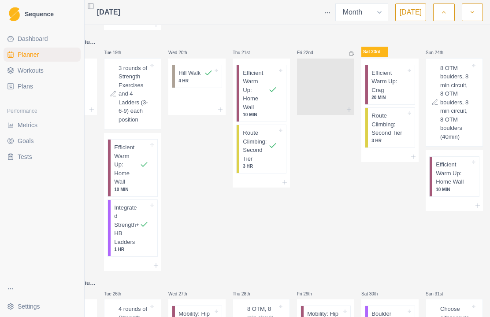
click at [478, 209] on icon at bounding box center [477, 205] width 7 height 7
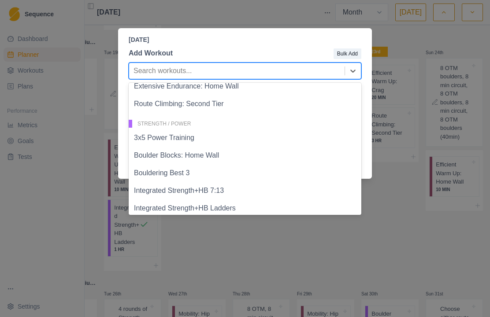
scroll to position [118, 0]
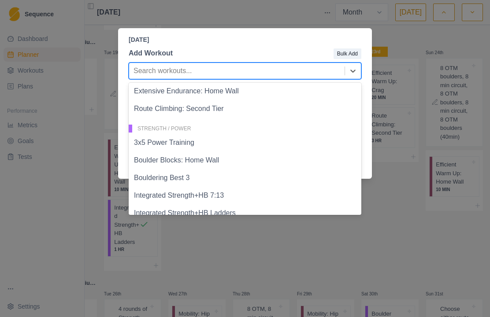
click at [303, 93] on div "Extensive Endurance: Home Wall" at bounding box center [245, 91] width 233 height 18
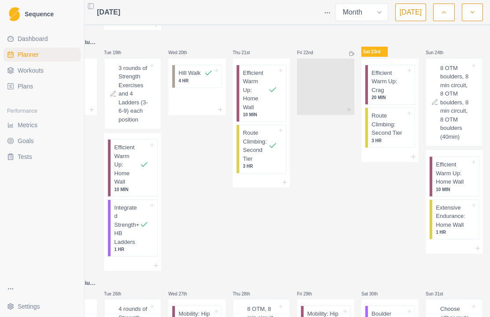
click at [456, 230] on p "Extensive Endurance: Home Wall" at bounding box center [453, 217] width 34 height 26
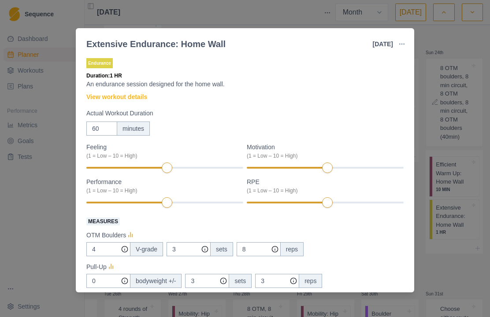
click at [142, 93] on link "View workout details" at bounding box center [116, 97] width 61 height 9
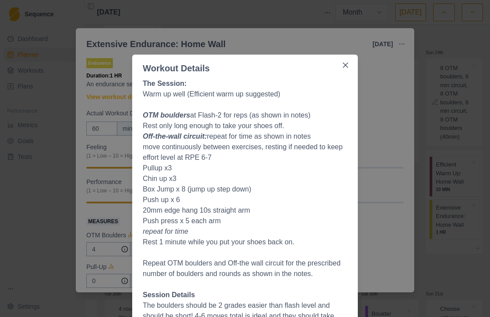
click at [423, 153] on div "Workout Details The Session: Warm up well (Efficient warm up suggested) OTM bou…" at bounding box center [245, 158] width 490 height 317
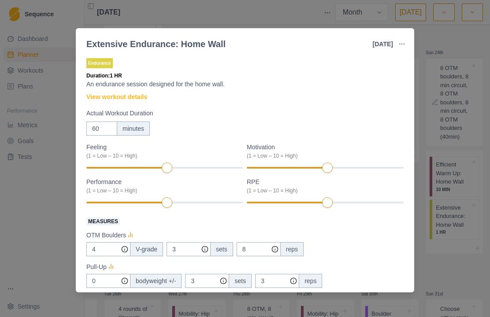
click at [438, 44] on div "Extensive Endurance: Home Wall [DATE] Link To Goal View Workout Metrics Edit Or…" at bounding box center [245, 158] width 490 height 317
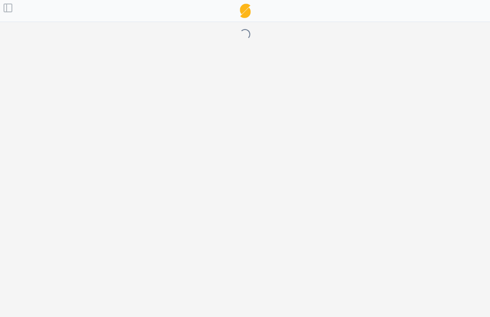
select select "month"
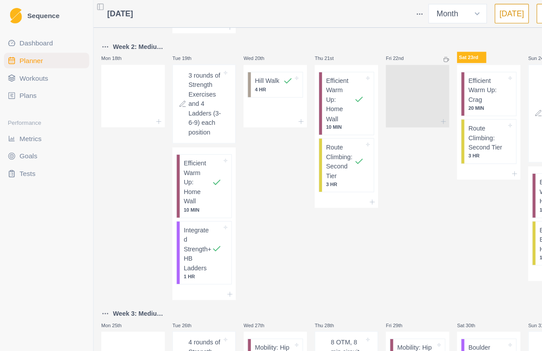
scroll to position [0, 0]
